Goal: Information Seeking & Learning: Learn about a topic

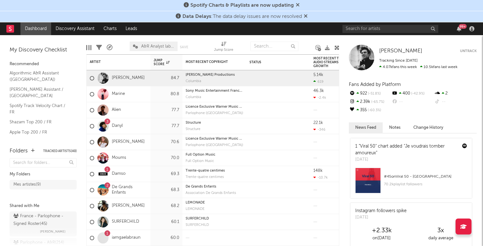
click at [307, 15] on icon at bounding box center [306, 15] width 4 height 5
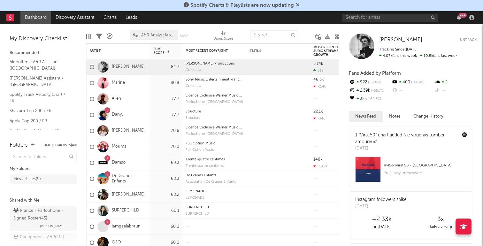
click at [297, 6] on icon at bounding box center [298, 4] width 4 height 5
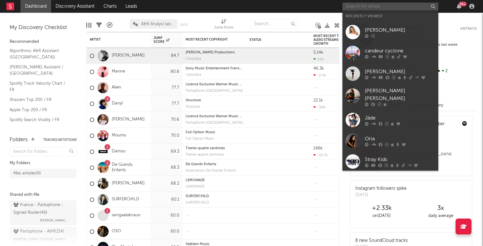
click at [356, 8] on input "text" at bounding box center [391, 7] width 96 height 8
paste input "Banksy"
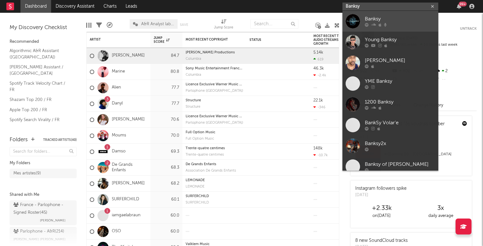
type input "Banksy"
click at [400, 21] on div "Banksy" at bounding box center [400, 19] width 70 height 8
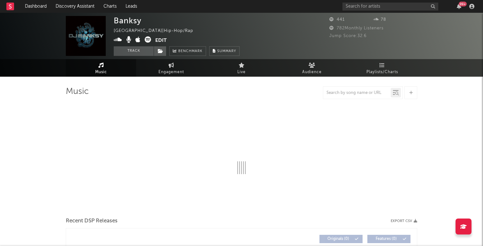
select select "1w"
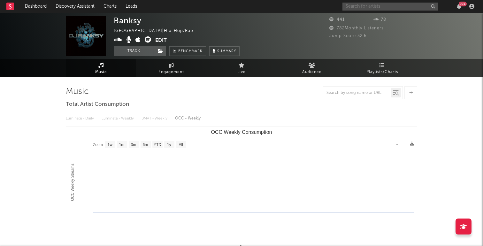
click at [384, 6] on input "text" at bounding box center [391, 7] width 96 height 8
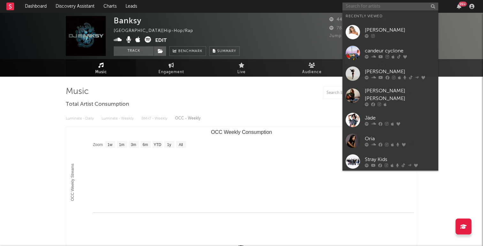
paste input "Banksy"
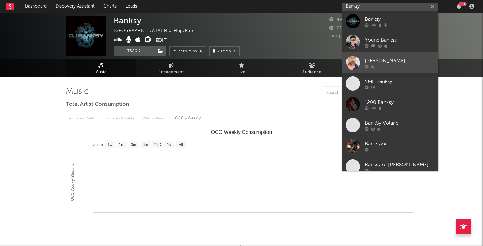
type input "Banksy"
click at [381, 58] on div "[PERSON_NAME]" at bounding box center [400, 61] width 70 height 8
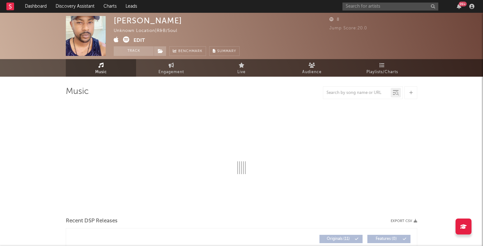
select select "1w"
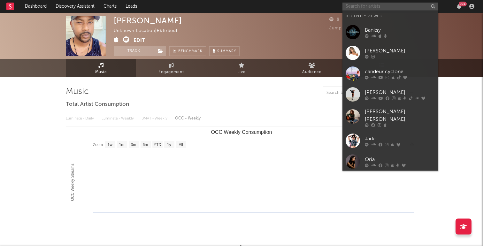
click at [380, 4] on input "text" at bounding box center [391, 7] width 96 height 8
paste input "Banksy"
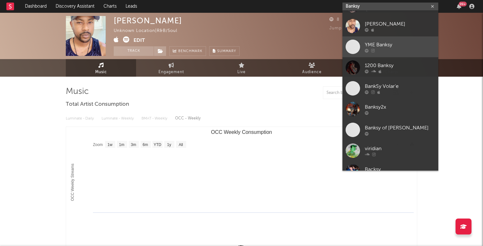
scroll to position [48, 0]
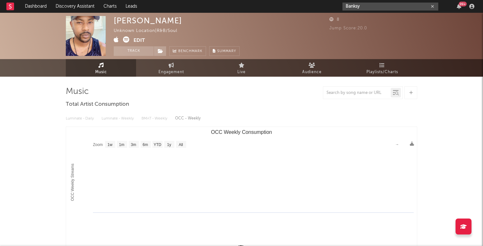
type input "Banksy"
click at [434, 7] on icon "button" at bounding box center [432, 6] width 3 height 4
type input "[PERSON_NAME]"
